Goal: Book appointment/travel/reservation

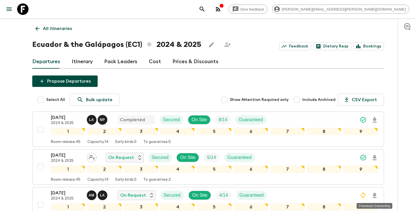
click at [206, 12] on icon "search adventures" at bounding box center [202, 9] width 7 height 7
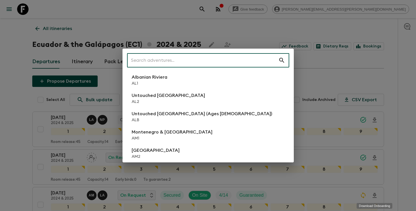
click at [210, 59] on input "text" at bounding box center [202, 60] width 151 height 16
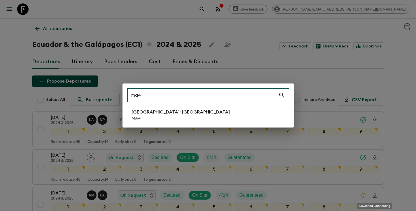
type input "ma4"
click at [152, 114] on p "Morocco: Marrakech" at bounding box center [181, 111] width 98 height 7
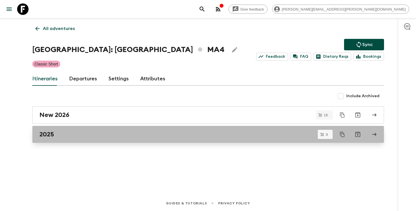
click at [211, 138] on link "2025" at bounding box center [208, 134] width 352 height 17
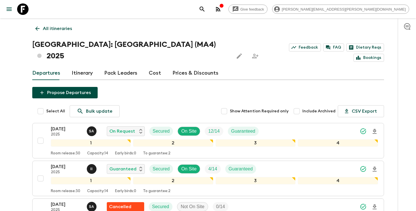
scroll to position [7, 0]
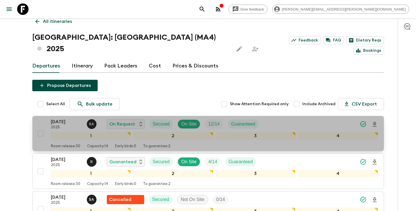
click at [374, 121] on icon "Download Onboarding" at bounding box center [374, 124] width 7 height 7
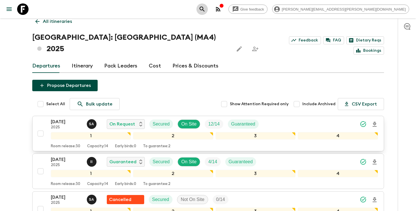
click at [206, 9] on icon "search adventures" at bounding box center [202, 9] width 7 height 7
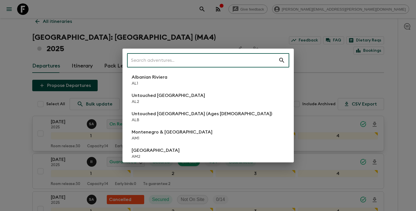
click at [221, 56] on input "text" at bounding box center [202, 60] width 151 height 16
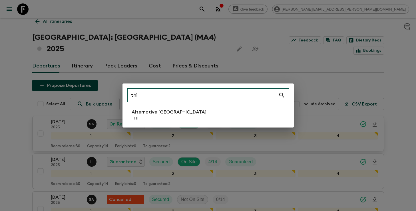
type input "th1"
click at [186, 109] on li "Alternative Thailand TH1" at bounding box center [208, 115] width 162 height 16
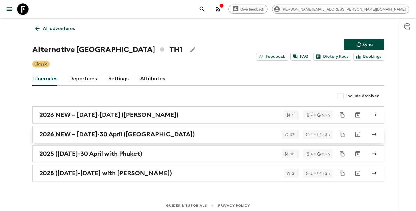
scroll to position [2, 0]
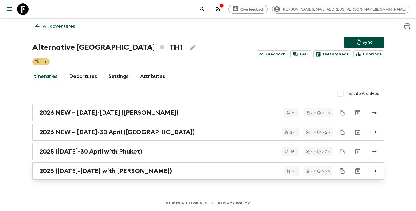
click at [201, 171] on div "2025 ([DATE]-[DATE] with [PERSON_NAME])" at bounding box center [202, 170] width 327 height 7
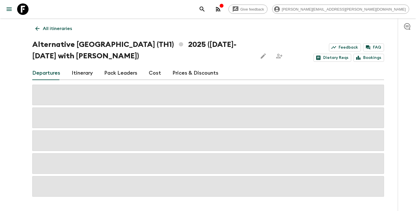
click at [57, 24] on link "All itineraries" at bounding box center [53, 28] width 43 height 11
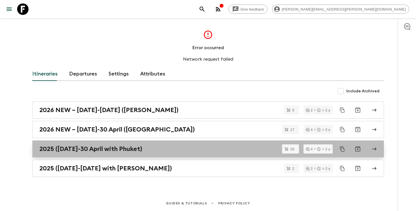
click at [172, 150] on div "2025 ([DATE]-30 April with Phuket)" at bounding box center [202, 148] width 327 height 7
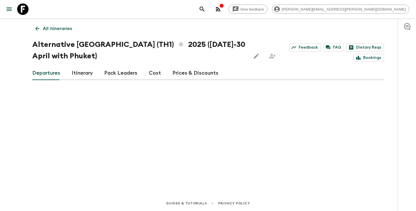
click at [49, 74] on link "Departures" at bounding box center [46, 73] width 28 height 14
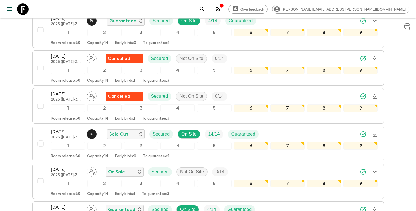
scroll to position [150, 0]
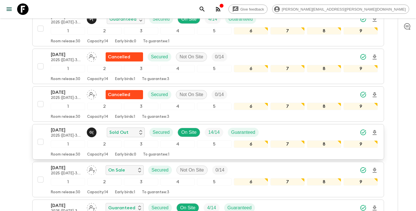
click at [202, 148] on div "07 Nov 2025 2025 (1 October-30 April with Phuket) G ( Sold Out Secured On Site …" at bounding box center [214, 141] width 327 height 30
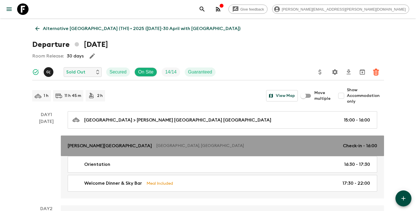
click at [168, 145] on p "Bangkok, Thailand" at bounding box center [247, 146] width 182 height 6
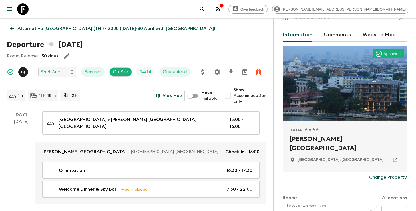
scroll to position [18, 0]
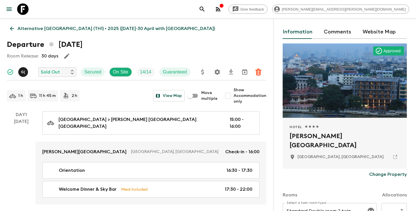
click at [206, 10] on icon "search adventures" at bounding box center [202, 9] width 7 height 7
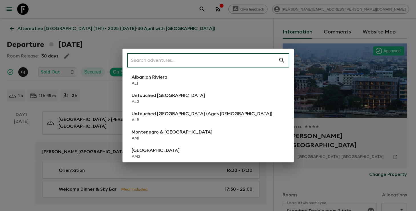
click at [224, 57] on input "text" at bounding box center [202, 60] width 151 height 16
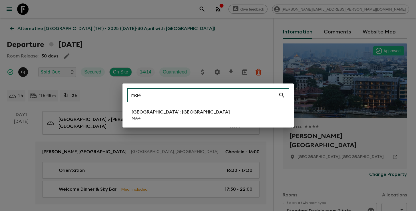
type input "ma4"
click at [188, 113] on li "Morocco: Marrakech MA4" at bounding box center [208, 115] width 162 height 16
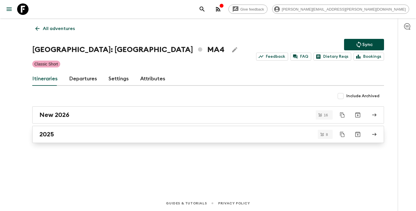
click at [119, 140] on link "2025" at bounding box center [208, 134] width 352 height 17
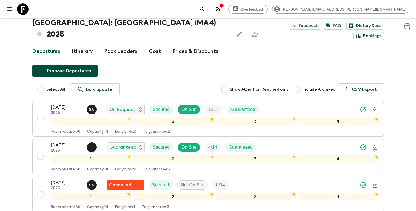
scroll to position [30, 0]
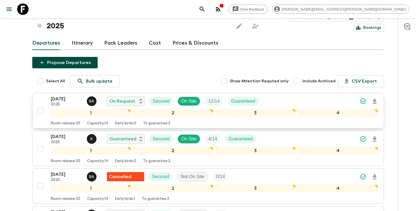
click at [375, 98] on icon "Download Onboarding" at bounding box center [374, 101] width 7 height 7
click at [206, 7] on icon "search adventures" at bounding box center [202, 9] width 7 height 7
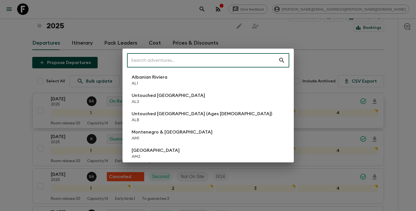
click at [223, 63] on input "text" at bounding box center [202, 60] width 151 height 16
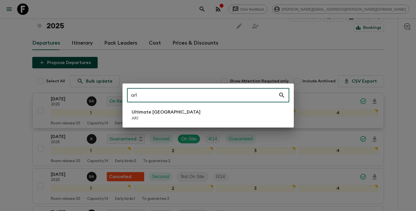
type input "ar1"
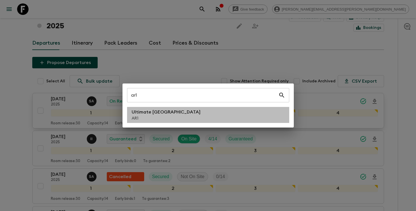
click at [177, 114] on li "Ultimate Argentina AR1" at bounding box center [208, 115] width 162 height 16
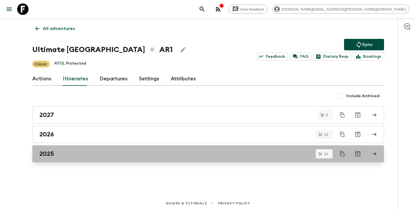
click at [136, 154] on div "2025" at bounding box center [202, 153] width 327 height 7
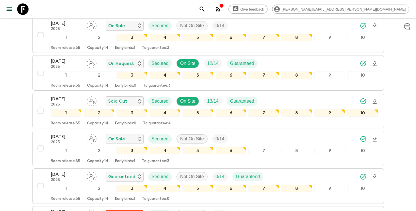
scroll to position [247, 0]
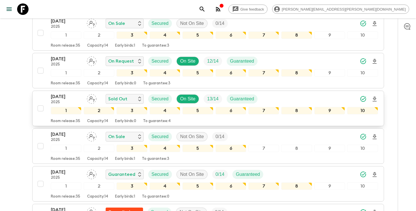
click at [325, 98] on div "22 Nov 2025 2025 Sold Out Secured On Site 13 / 14 Guaranteed" at bounding box center [214, 98] width 327 height 11
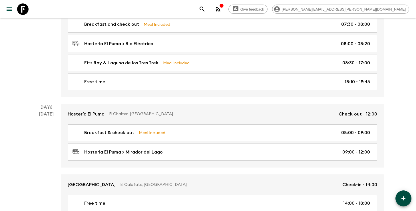
scroll to position [727, 0]
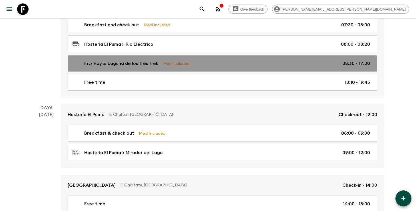
click at [254, 60] on div "Fitz Roy & Laguna de los Tres Trek Meal Included 08:30 - 17:00" at bounding box center [221, 63] width 297 height 7
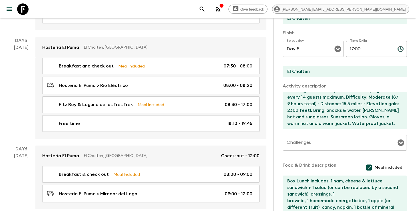
scroll to position [138, 0]
click at [208, 14] on button "search adventures" at bounding box center [201, 8] width 11 height 11
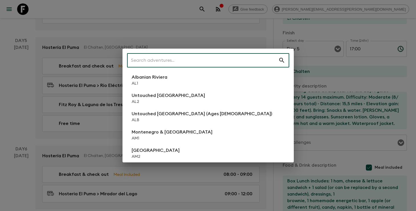
click at [249, 59] on input "text" at bounding box center [202, 60] width 151 height 16
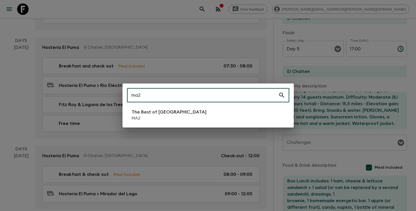
type input "ma2"
click at [184, 116] on li "The Best of Morocco MA2" at bounding box center [208, 115] width 162 height 16
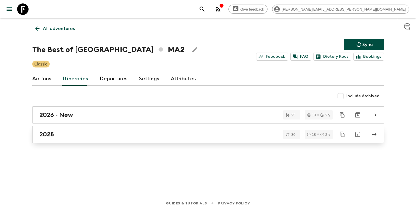
click at [78, 130] on link "2025" at bounding box center [208, 134] width 352 height 17
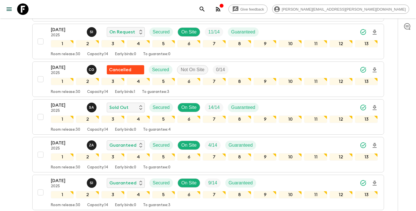
scroll to position [730, 0]
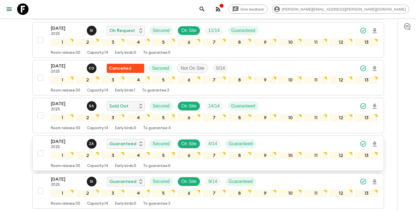
click at [263, 143] on div "18 Oct 2025 2025 Z A Guaranteed Secured On Site 4 / 14 Guaranteed" at bounding box center [214, 143] width 327 height 11
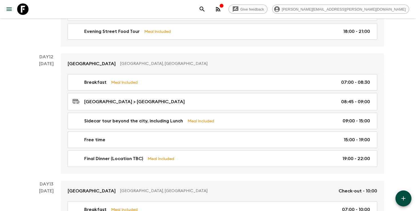
scroll to position [1758, 0]
